Goal: Transaction & Acquisition: Register for event/course

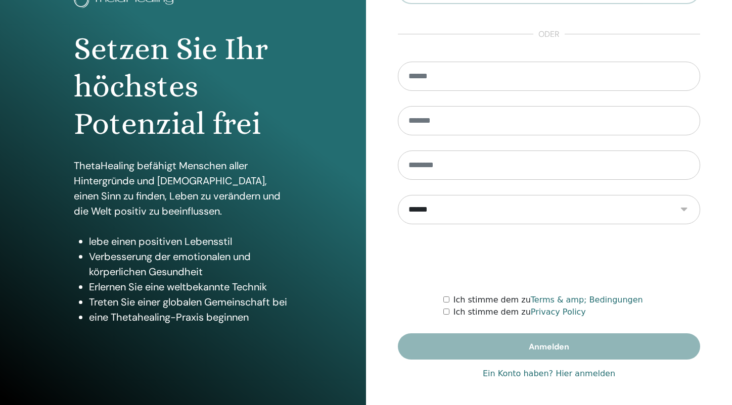
click at [566, 378] on link "Ein Konto haben? Hier anmelden" at bounding box center [549, 374] width 132 height 12
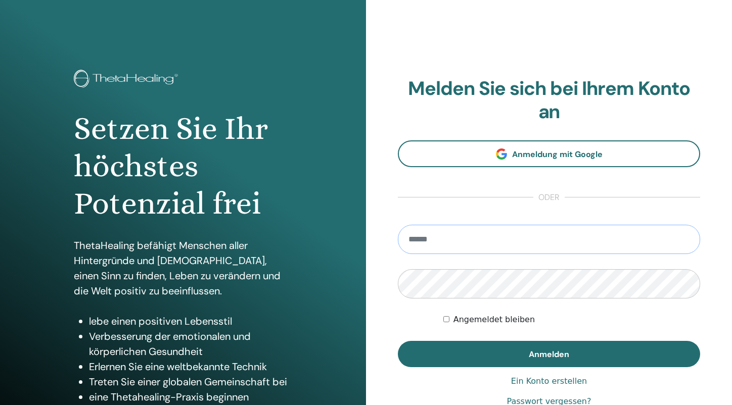
type input "**********"
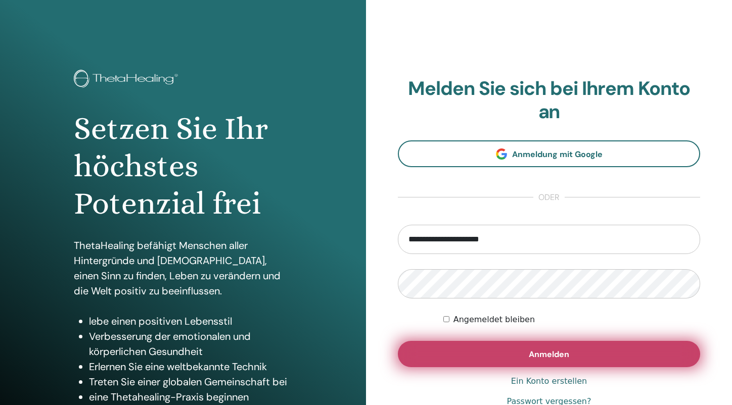
click at [491, 359] on button "Anmelden" at bounding box center [549, 354] width 302 height 26
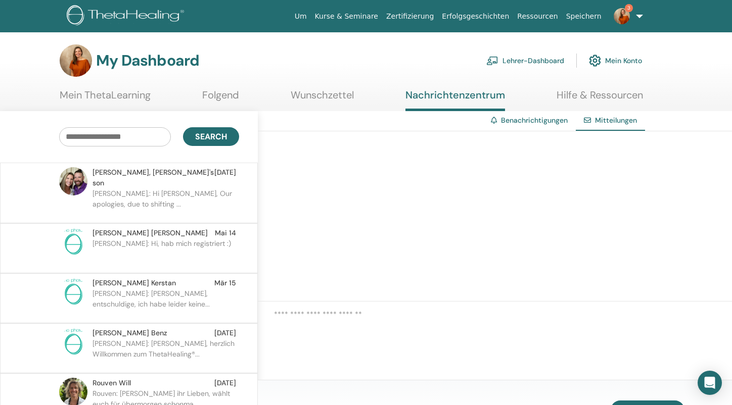
click at [162, 189] on p "Joshua Stibal,: Hi Sabrina, Our apologies, due to shifting ..." at bounding box center [165, 204] width 147 height 30
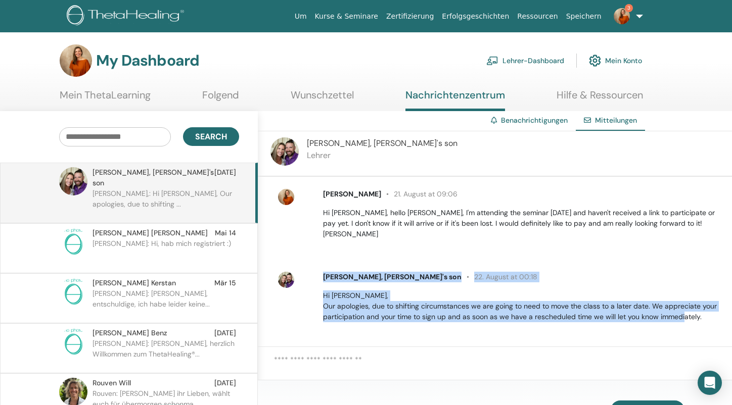
drag, startPoint x: 707, startPoint y: 309, endPoint x: 320, endPoint y: 266, distance: 389.1
click at [319, 272] on div "Joshua Stibal, Vianna's son 22. August at 00:18 Hi Sabrina, Our apologies, due …" at bounding box center [521, 297] width 412 height 51
copy div "Joshua Stibal, Vianna's son 22. August at 00:18 Hi Sabrina, Our apologies, due …"
click at [630, 15] on img at bounding box center [622, 16] width 16 height 16
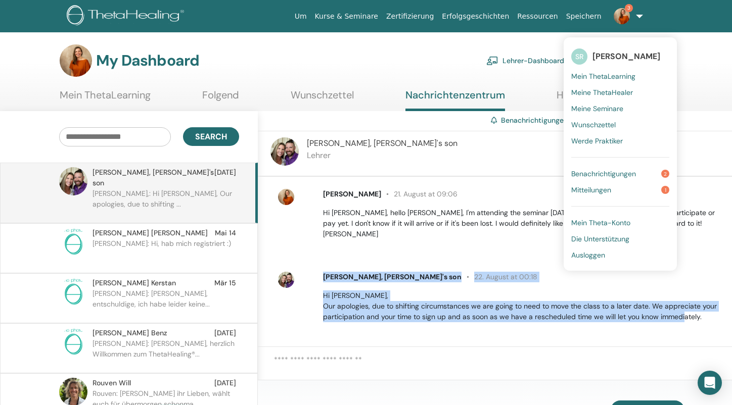
click at [607, 172] on span "Benachrichtigungen" at bounding box center [603, 173] width 65 height 9
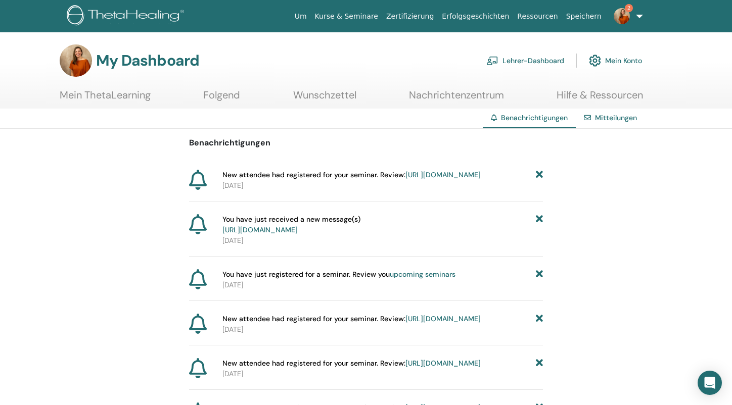
click at [405, 179] on link "https://member.thetahealing.com/instructor/seminar/373326/attendees" at bounding box center [442, 174] width 75 height 9
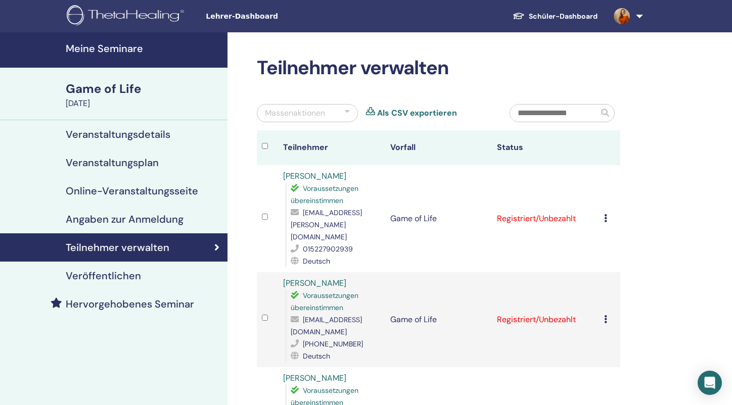
click at [115, 47] on h4 "Meine Seminare" at bounding box center [144, 48] width 156 height 12
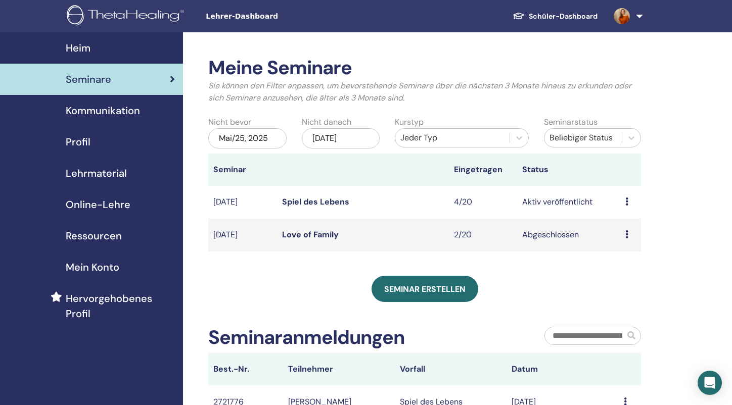
click at [567, 15] on link "Schüler-Dashboard" at bounding box center [554, 16] width 101 height 19
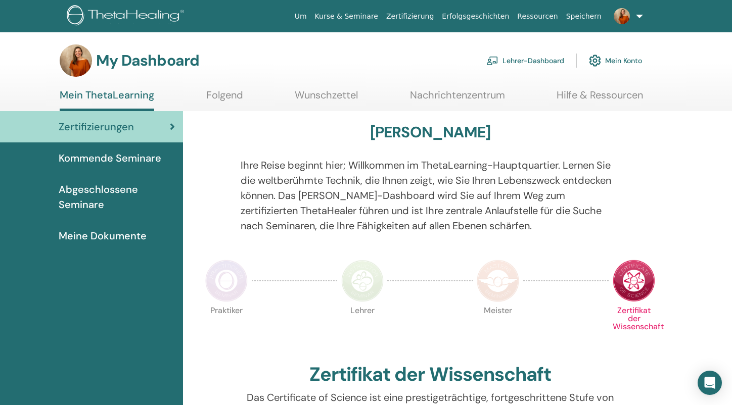
click at [113, 158] on span "Kommende Seminare" at bounding box center [110, 158] width 103 height 15
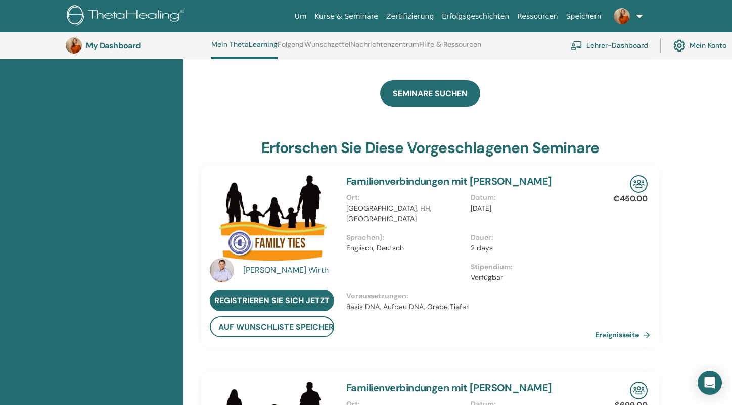
scroll to position [329, 0]
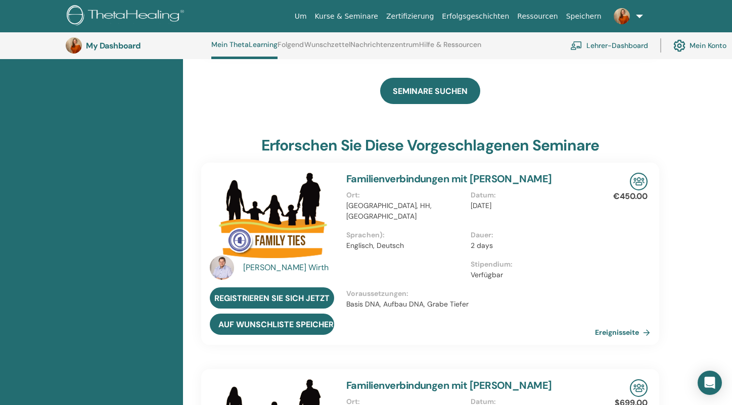
click at [262, 315] on button "auf Wunschliste speichern" at bounding box center [272, 324] width 124 height 21
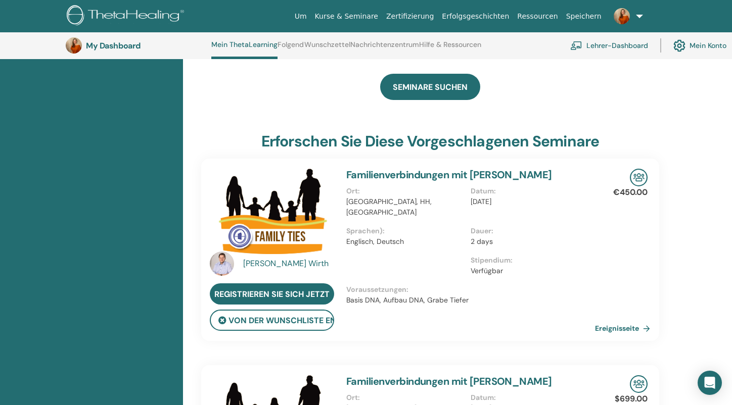
scroll to position [310, 0]
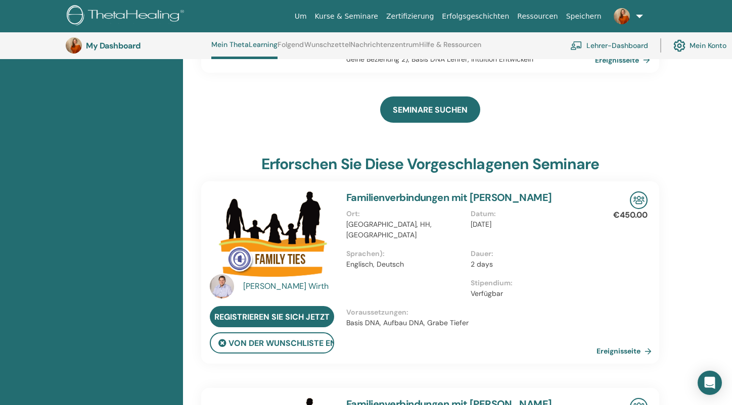
click at [617, 345] on link "Ereignisseite" at bounding box center [625, 351] width 59 height 15
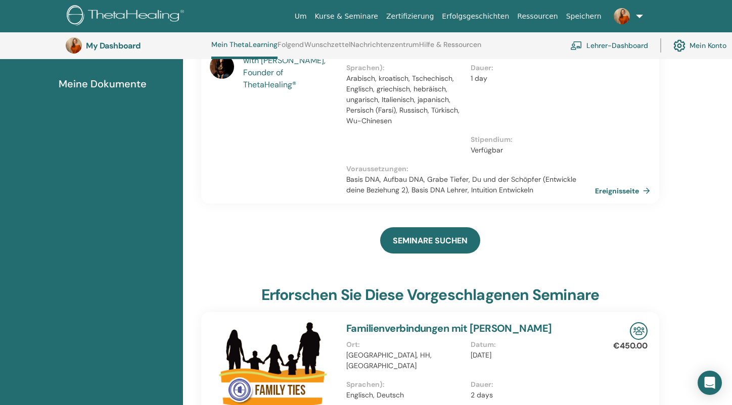
scroll to position [160, 0]
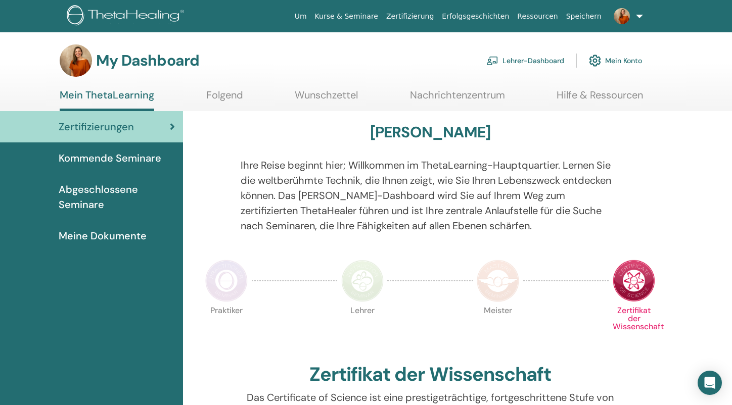
click at [112, 157] on span "Kommende Seminare" at bounding box center [110, 158] width 103 height 15
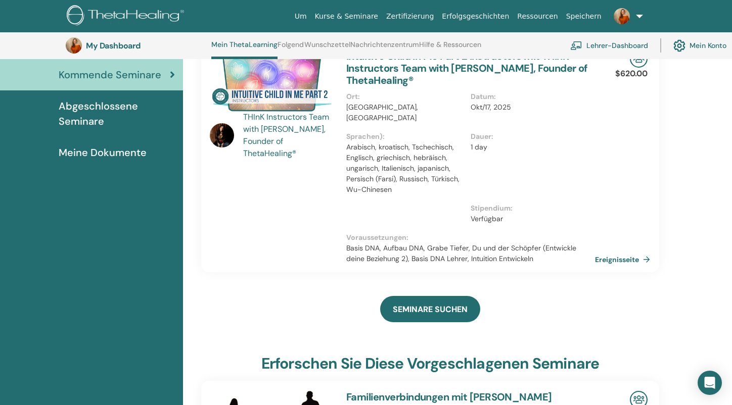
scroll to position [139, 0]
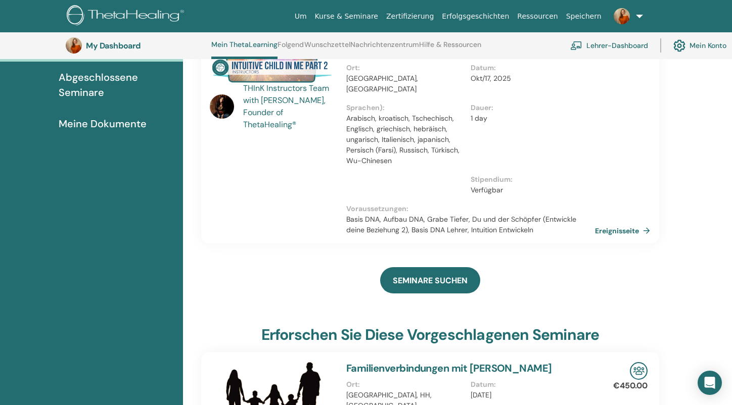
click at [460, 214] on p "Basis DNA, Aufbau DNA, Grabe Tiefer, Du und der Schöpfer (Entwickle deine Bezie…" at bounding box center [470, 224] width 249 height 21
click at [546, 219] on p "Basis DNA, Aufbau DNA, Grabe Tiefer, Du und der Schöpfer (Entwickle deine Bezie…" at bounding box center [470, 224] width 249 height 21
click at [607, 223] on link "Ereignisseite" at bounding box center [625, 230] width 59 height 15
